Goal: Information Seeking & Learning: Check status

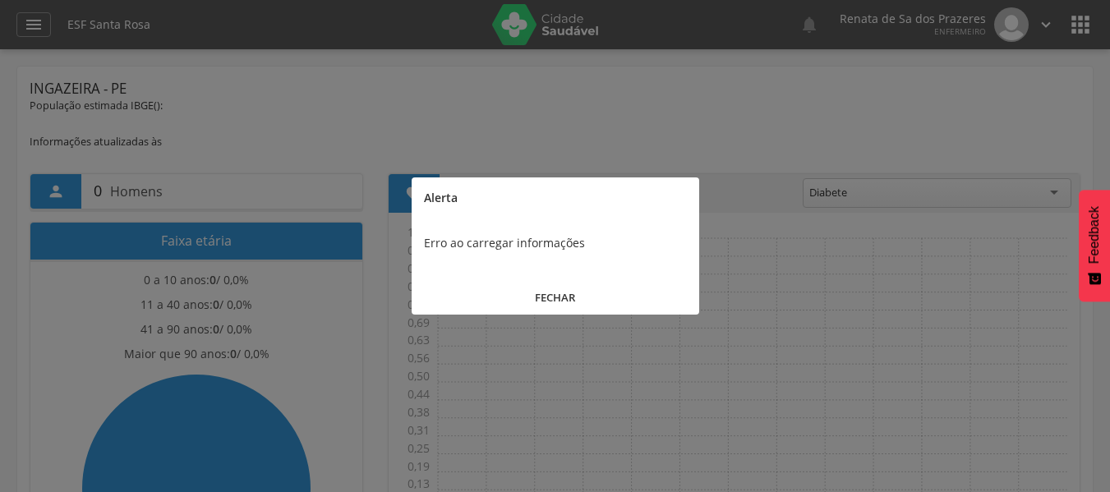
drag, startPoint x: 551, startPoint y: 309, endPoint x: 549, endPoint y: 300, distance: 9.4
click at [550, 305] on button "FECHAR" at bounding box center [556, 297] width 288 height 35
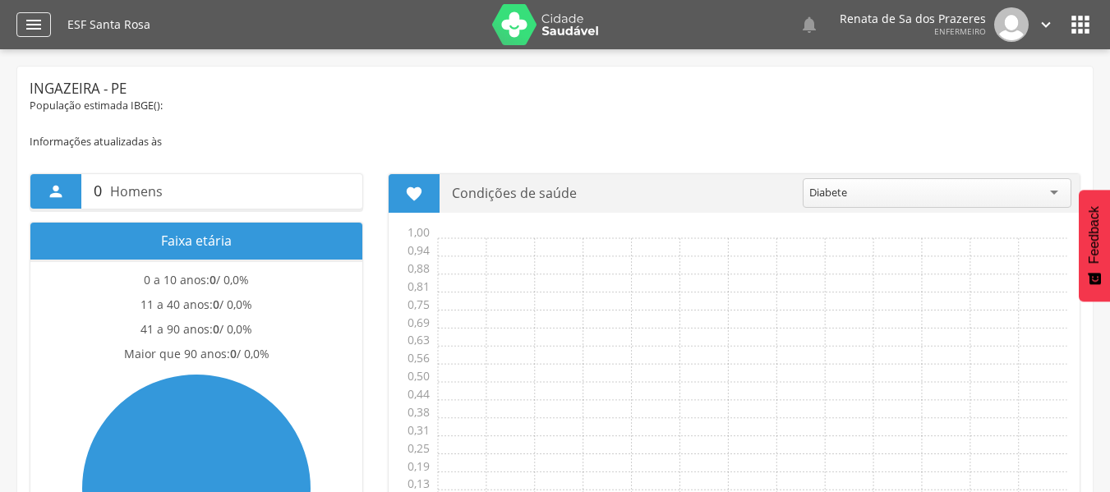
click at [48, 30] on div "" at bounding box center [33, 24] width 35 height 25
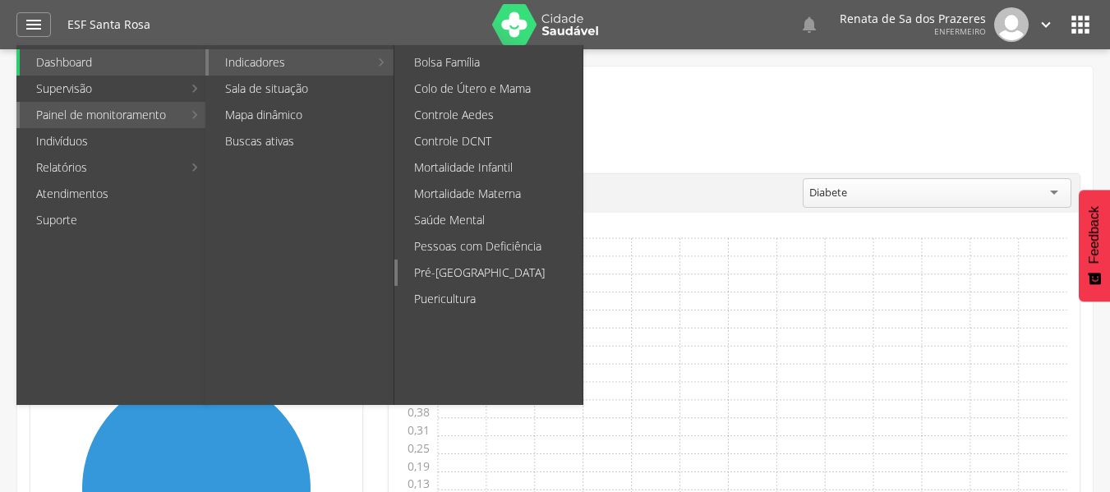
click at [467, 265] on link "Pré-[GEOGRAPHIC_DATA]" at bounding box center [490, 273] width 185 height 26
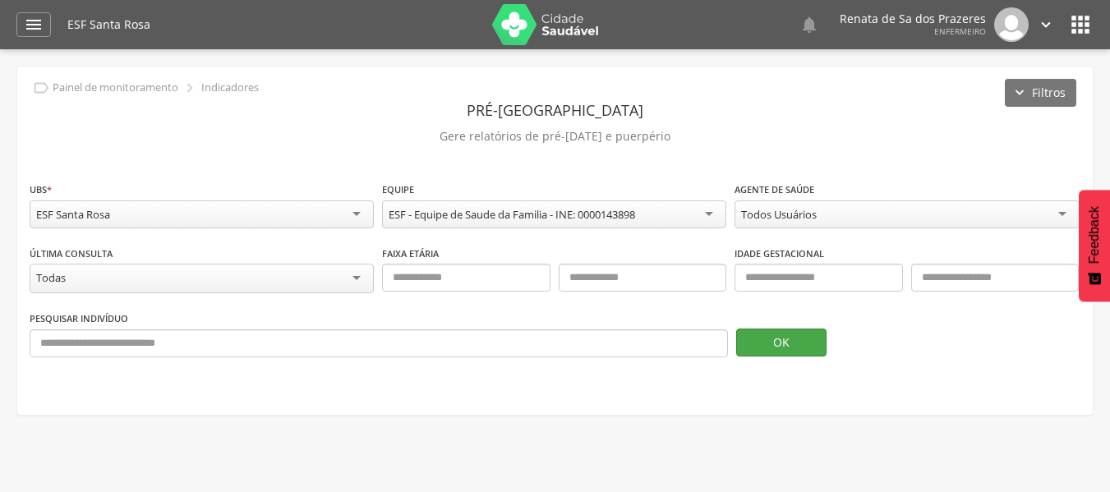
drag, startPoint x: 803, startPoint y: 356, endPoint x: 780, endPoint y: 340, distance: 27.8
click at [800, 354] on div "Pesquisar indivíduo OK" at bounding box center [555, 340] width 1051 height 60
click at [779, 338] on button "OK" at bounding box center [781, 343] width 90 height 28
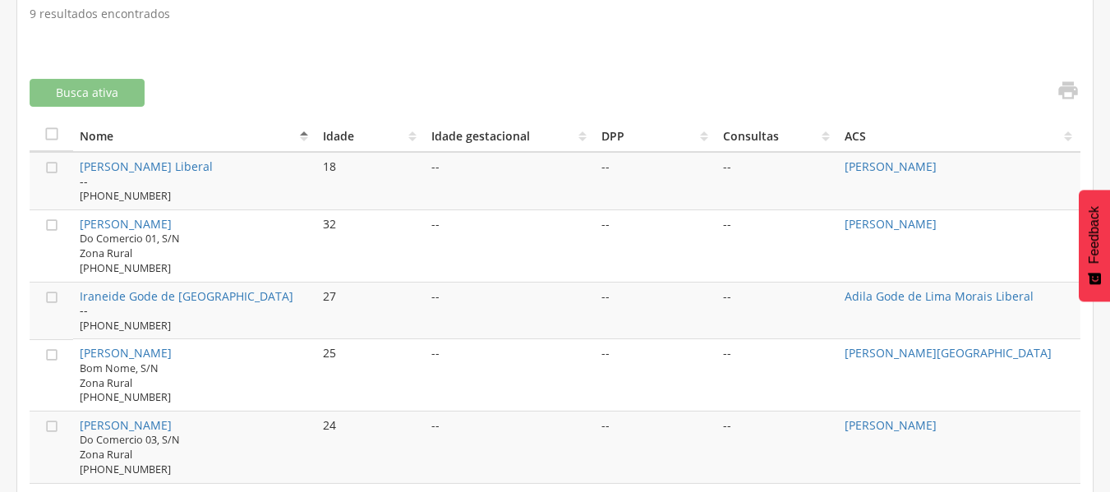
scroll to position [575, 0]
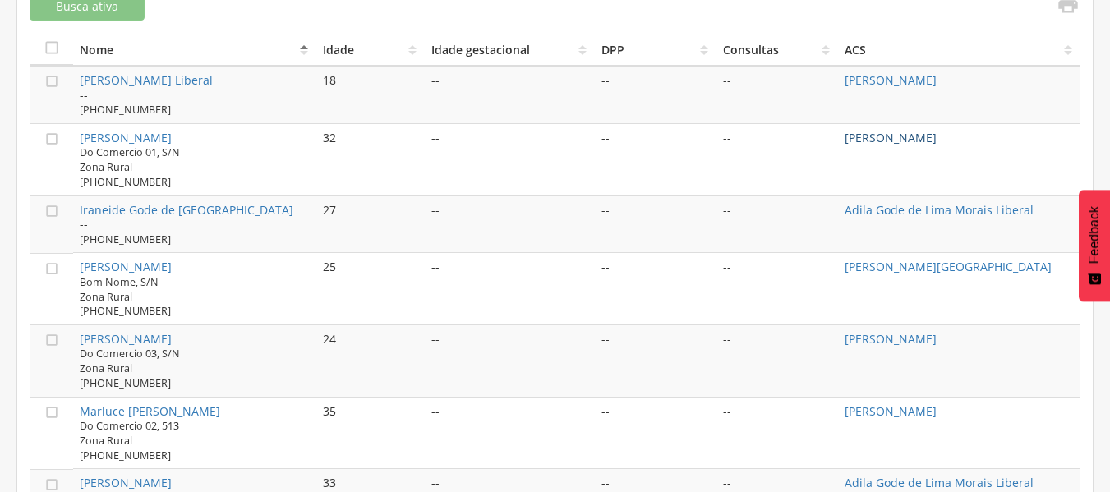
drag, startPoint x: 893, startPoint y: 148, endPoint x: 874, endPoint y: 142, distance: 19.8
click at [891, 146] on td "[PERSON_NAME]" at bounding box center [959, 159] width 242 height 72
click at [872, 142] on link "[PERSON_NAME]" at bounding box center [891, 138] width 92 height 16
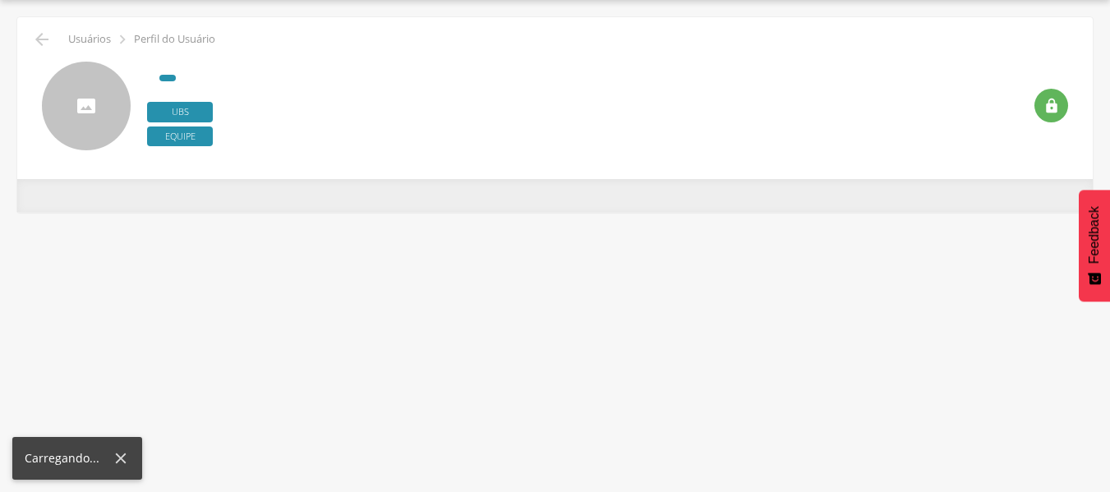
type input "**********"
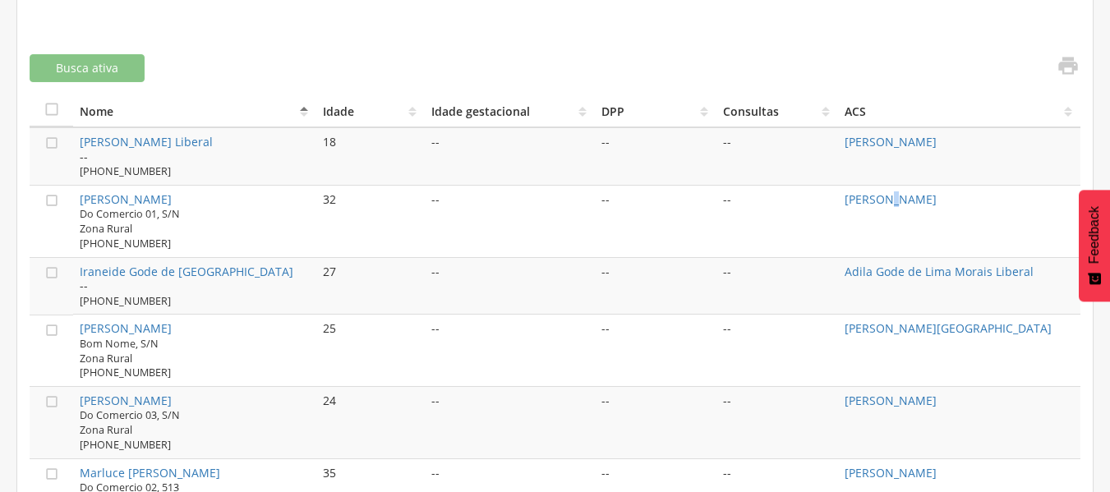
scroll to position [542, 0]
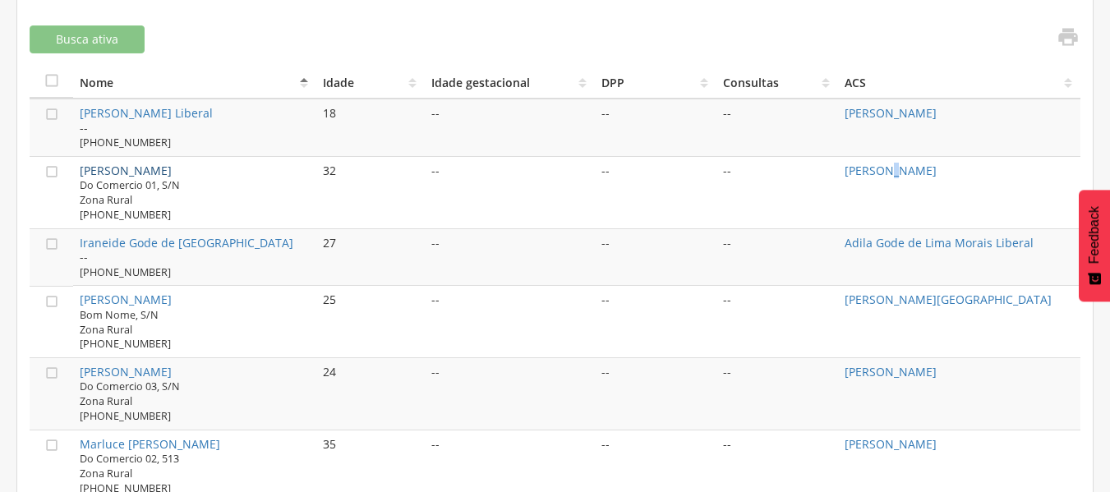
click at [98, 169] on link "[PERSON_NAME]" at bounding box center [126, 171] width 92 height 16
type input "**********"
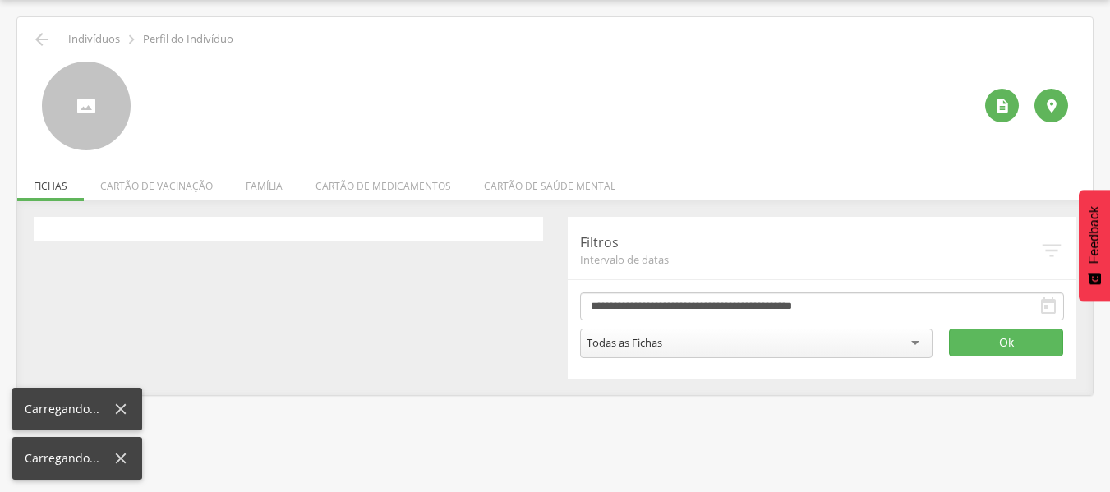
scroll to position [49, 0]
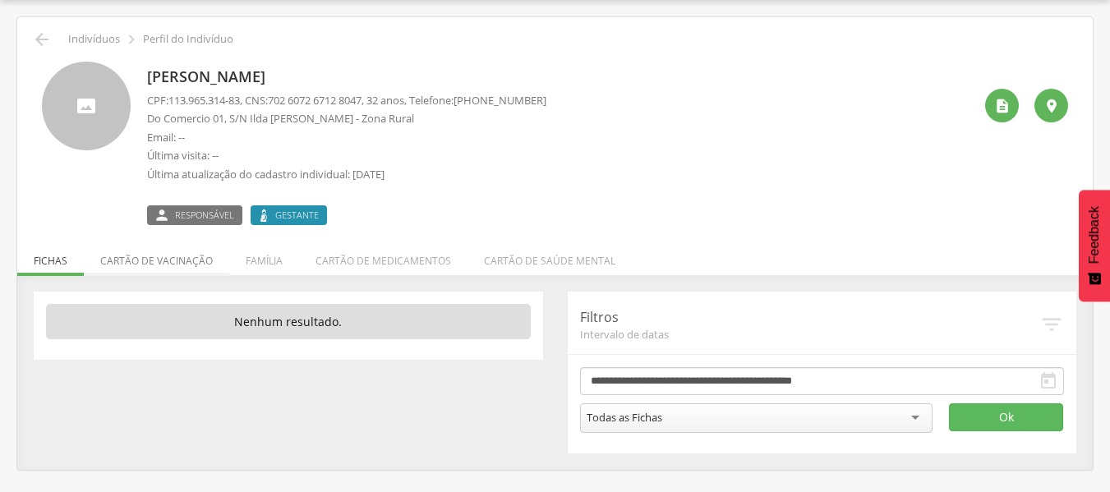
click at [175, 263] on li "Cartão de vacinação" at bounding box center [156, 256] width 145 height 39
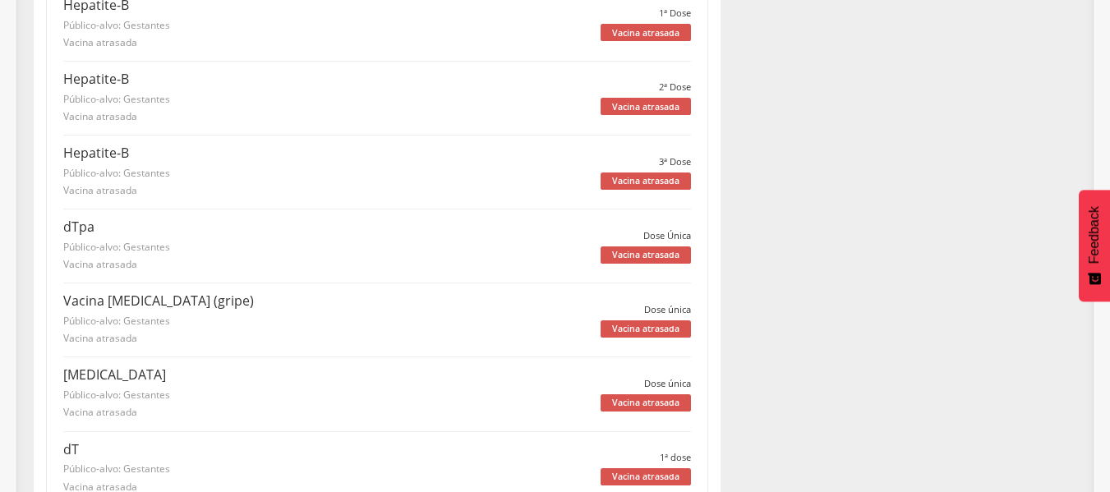
scroll to position [4239, 0]
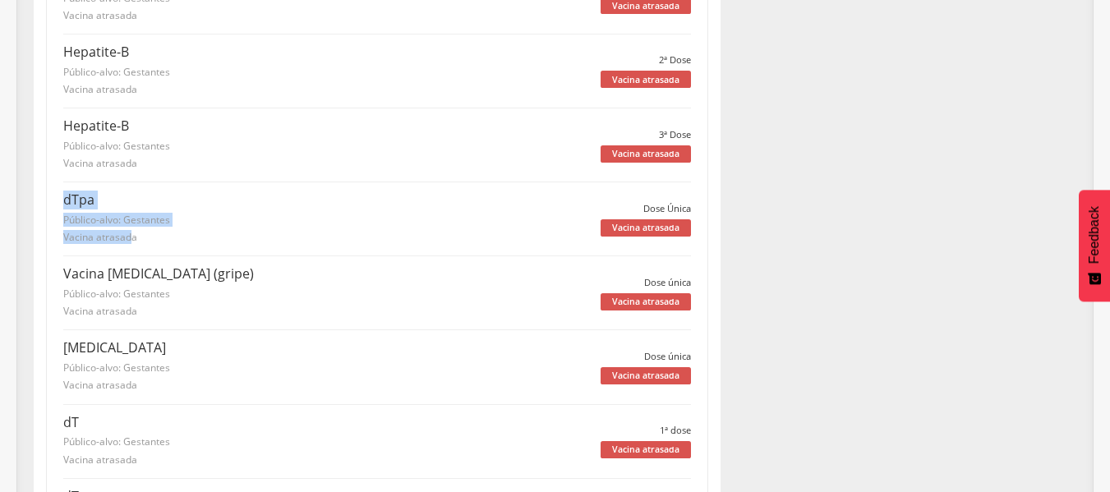
drag, startPoint x: 73, startPoint y: 223, endPoint x: 131, endPoint y: 233, distance: 59.2
click at [174, 244] on p "Vacina atrasada" at bounding box center [331, 237] width 537 height 14
click at [654, 234] on div "Vacina atrasada" at bounding box center [646, 227] width 90 height 17
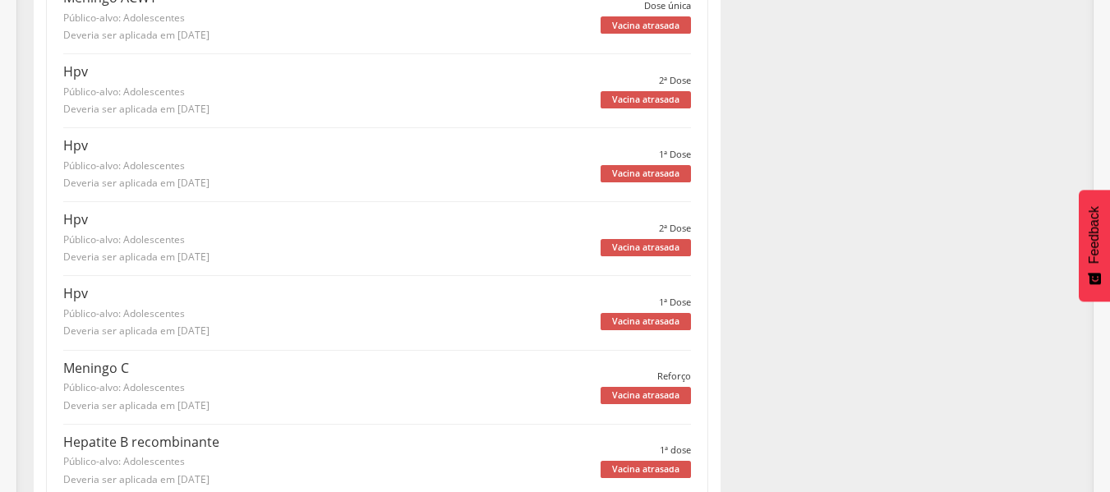
drag, startPoint x: 597, startPoint y: 262, endPoint x: 597, endPoint y: 234, distance: 27.9
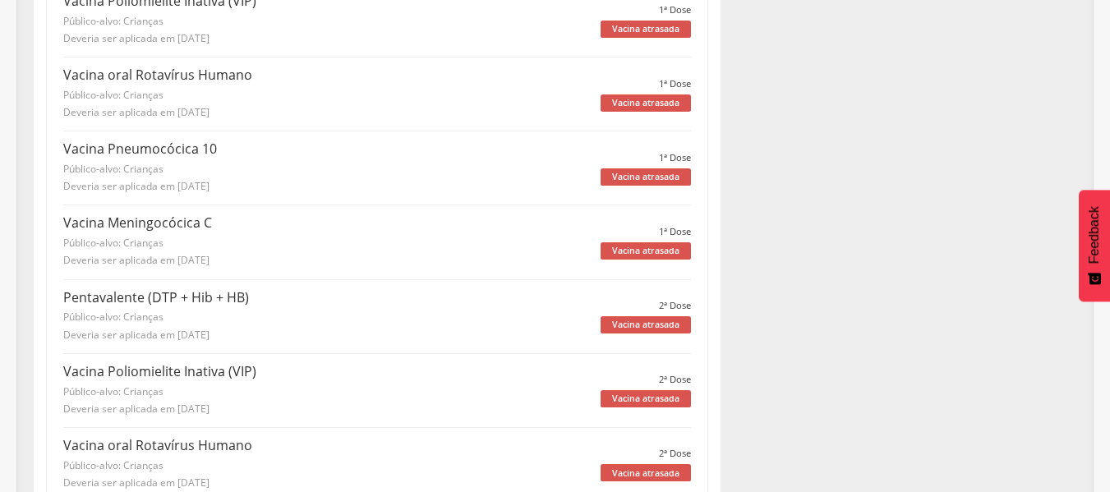
scroll to position [149, 0]
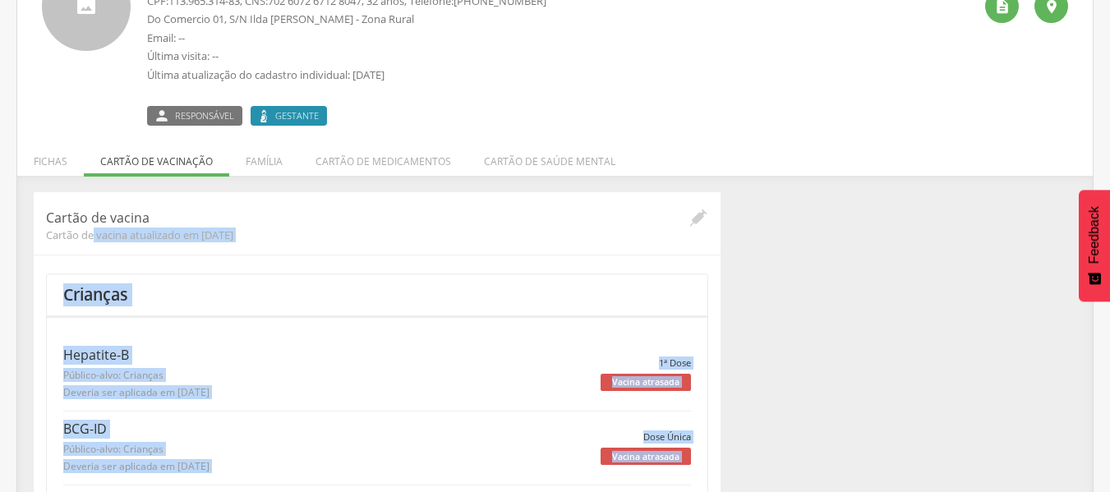
drag, startPoint x: 88, startPoint y: 241, endPoint x: 99, endPoint y: 226, distance: 18.2
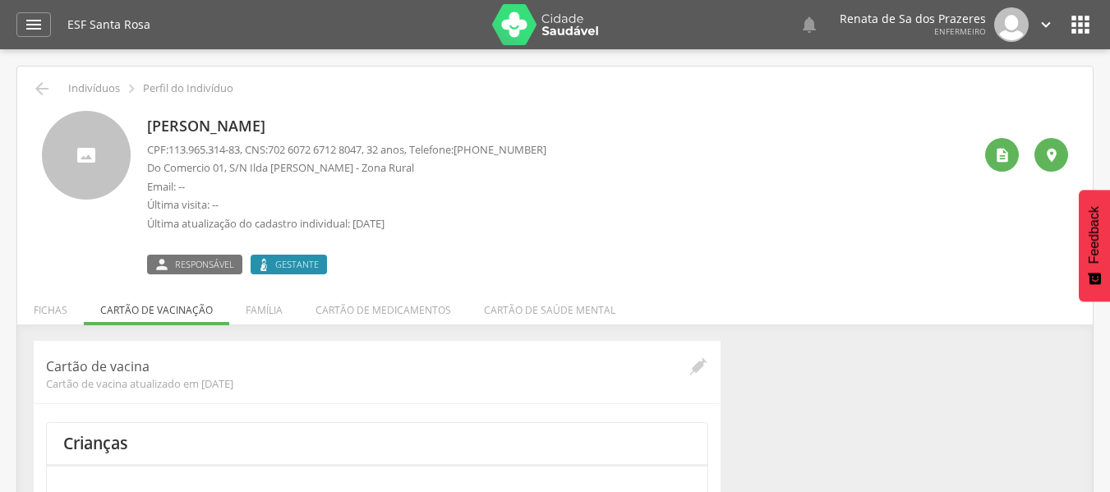
drag, startPoint x: 558, startPoint y: 216, endPoint x: 562, endPoint y: 207, distance: 9.9
click at [561, 213] on div "[PERSON_NAME] CPF: 113.965.314-83 , CNS: [PHONE_NUMBER] , 32 anos, Telefone: [P…" at bounding box center [560, 192] width 826 height 163
click at [352, 310] on li "Cartão de medicamentos" at bounding box center [383, 306] width 168 height 39
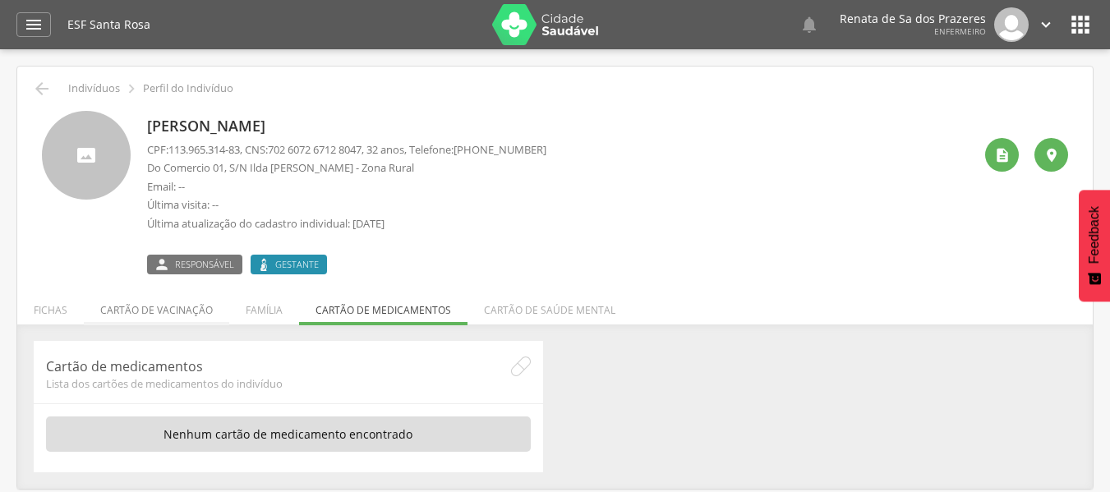
click at [215, 303] on li "Cartão de vacinação" at bounding box center [156, 306] width 145 height 39
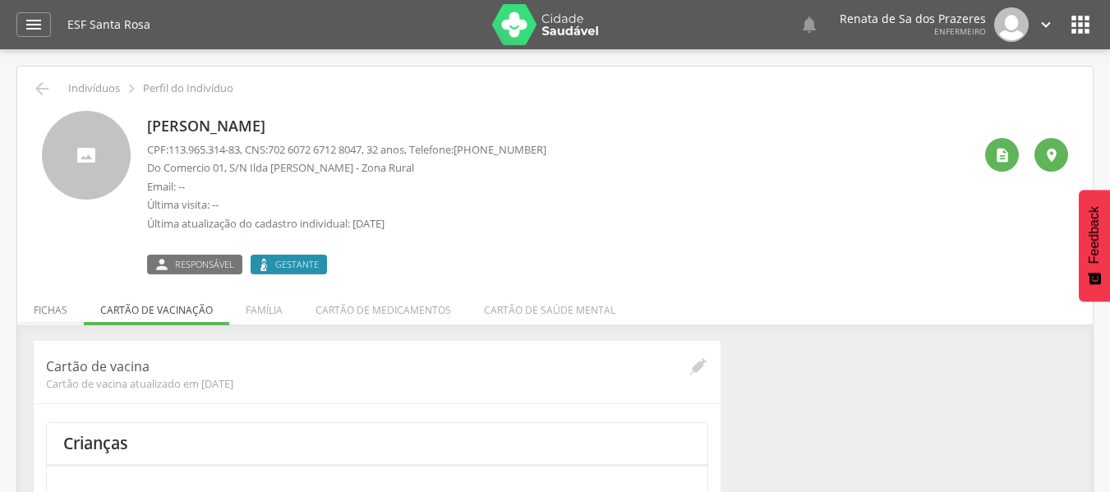
click at [48, 300] on li "Fichas" at bounding box center [50, 306] width 67 height 39
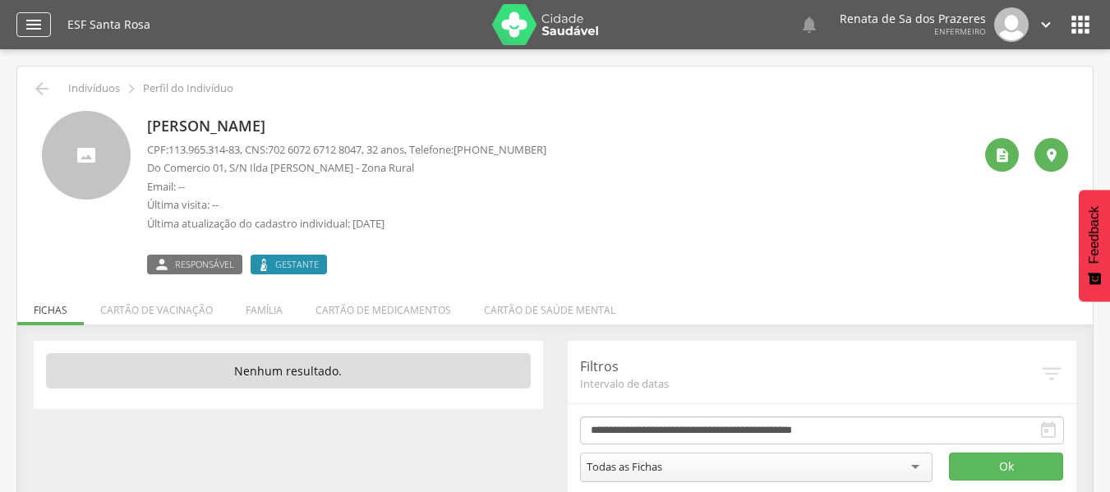
click at [24, 25] on icon "" at bounding box center [34, 25] width 20 height 20
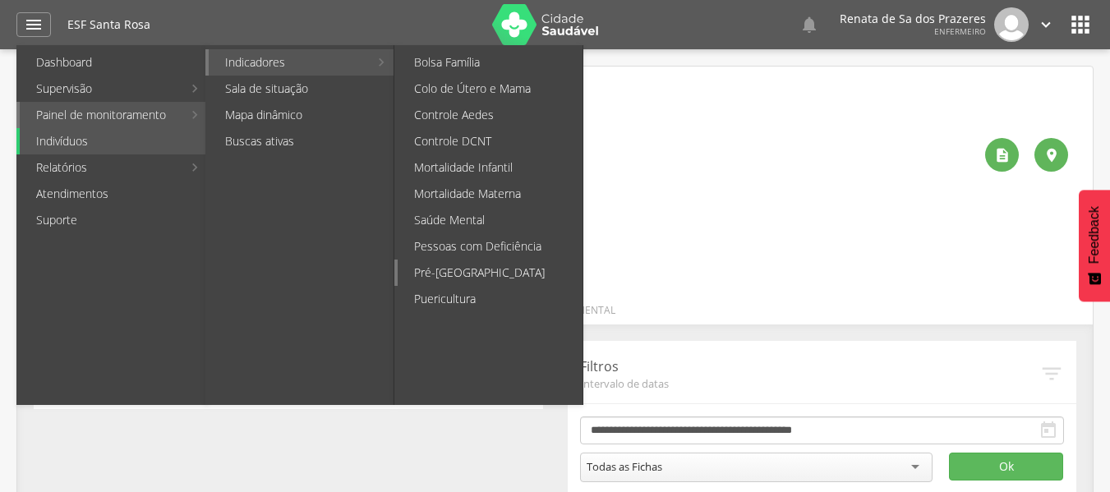
click at [477, 270] on link "Pré-[GEOGRAPHIC_DATA]" at bounding box center [490, 273] width 185 height 26
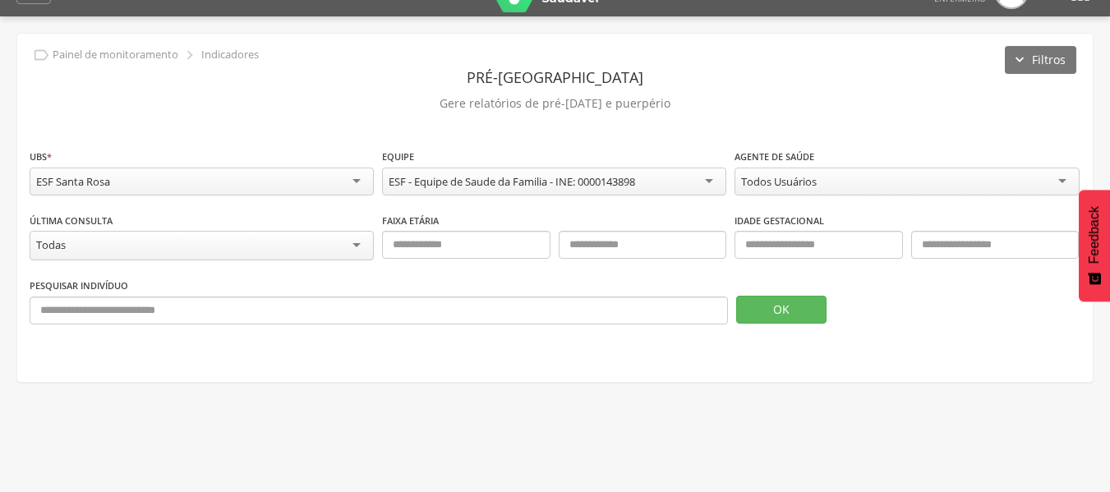
scroll to position [49, 0]
